Goal: Book appointment/travel/reservation

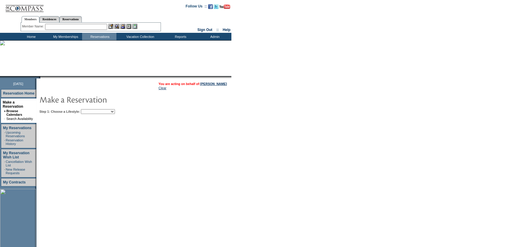
click at [113, 110] on select "Beach Leisure Metropolitan Mountain OIAL for Adventure OIAL for Couples OIAL fo…" at bounding box center [98, 111] width 34 height 5
click at [284, 147] on form "Follow Us ::" at bounding box center [258, 163] width 517 height 327
click at [115, 111] on select "Beach Leisure Metropolitan Mountain OIAL for Adventure OIAL for Couples OIAL fo…" at bounding box center [98, 111] width 34 height 5
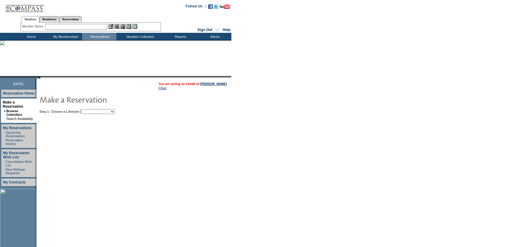
click at [107, 113] on select "Beach Leisure Metropolitan Mountain OIAL for Adventure OIAL for Couples OIAL fo…" at bounding box center [98, 111] width 34 height 5
select select "Leisure"
click at [91, 109] on select "Beach Leisure Metropolitan Mountain OIAL for Adventure OIAL for Couples OIAL fo…" at bounding box center [98, 111] width 34 height 5
click at [285, 129] on form "Follow Us ::" at bounding box center [258, 163] width 517 height 327
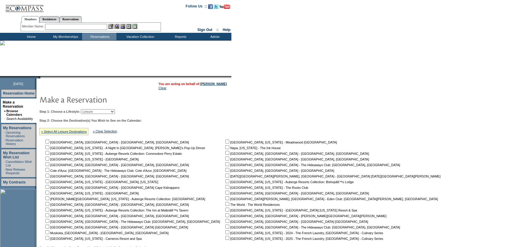
click at [226, 188] on input "checkbox" at bounding box center [228, 187] width 4 height 4
checkbox input "true"
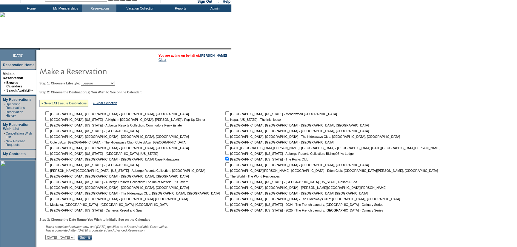
scroll to position [78, 0]
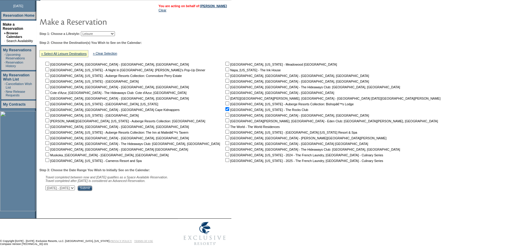
click at [125, 187] on div "Step 3: Choose the Date Range You Wish to Initially See on the Calendar: Travel…" at bounding box center [241, 179] width 405 height 23
click at [132, 186] on div "Step 3: Choose the Date Range You Wish to Initially See on the Calendar: Travel…" at bounding box center [241, 179] width 405 height 23
click at [137, 187] on div "Step 3: Choose the Date Range You Wish to Initially See on the Calendar: Travel…" at bounding box center [241, 179] width 405 height 23
click at [92, 188] on input "Submit" at bounding box center [85, 188] width 15 height 5
